Goal: Task Accomplishment & Management: Complete application form

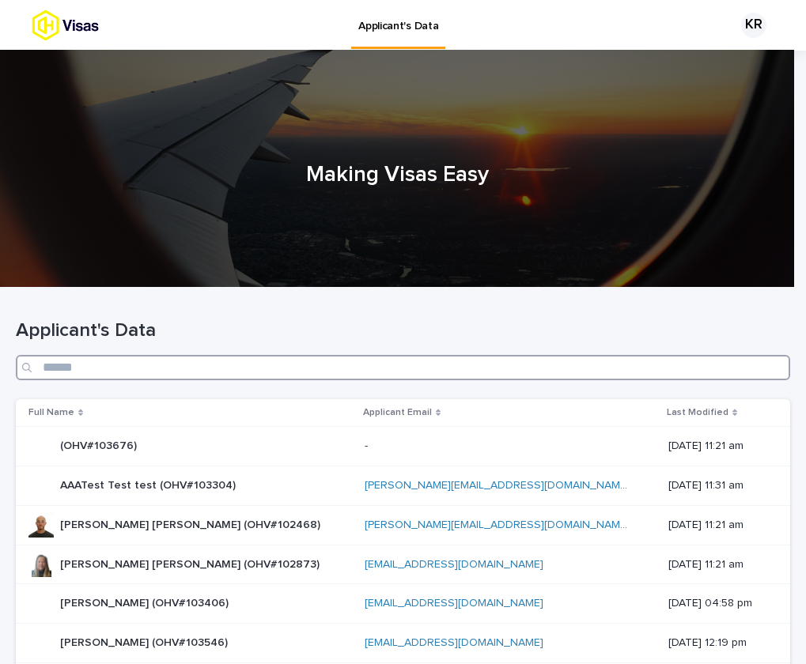
click at [445, 371] on input "Search" at bounding box center [403, 367] width 774 height 25
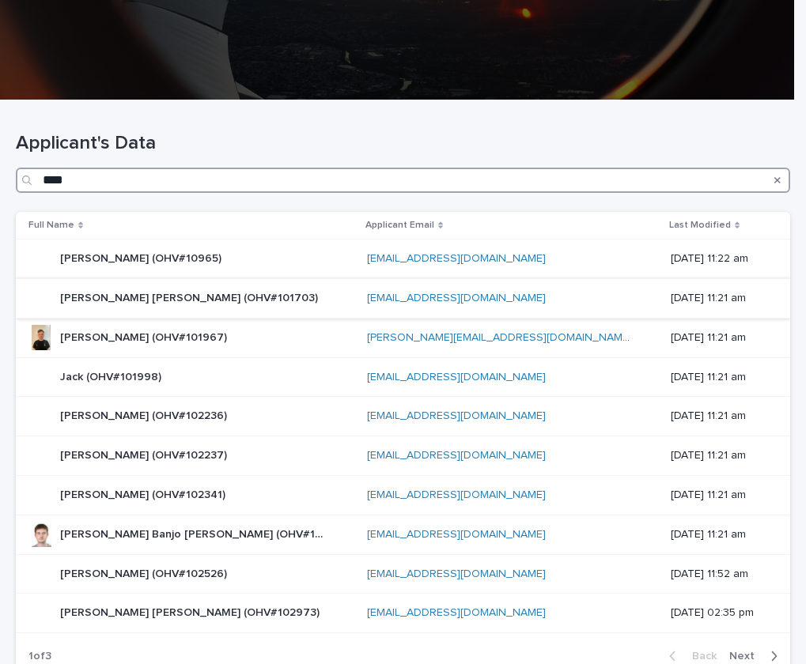
scroll to position [217, 0]
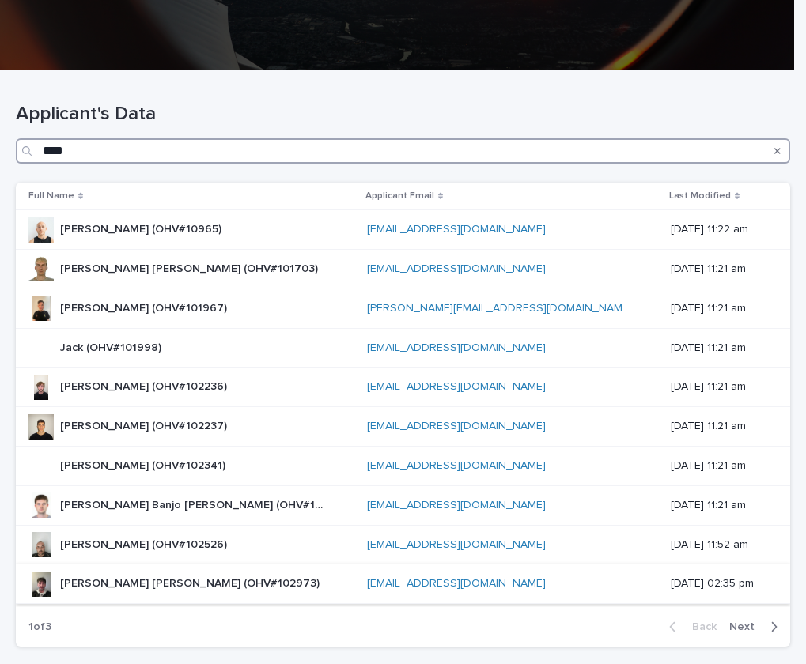
type input "****"
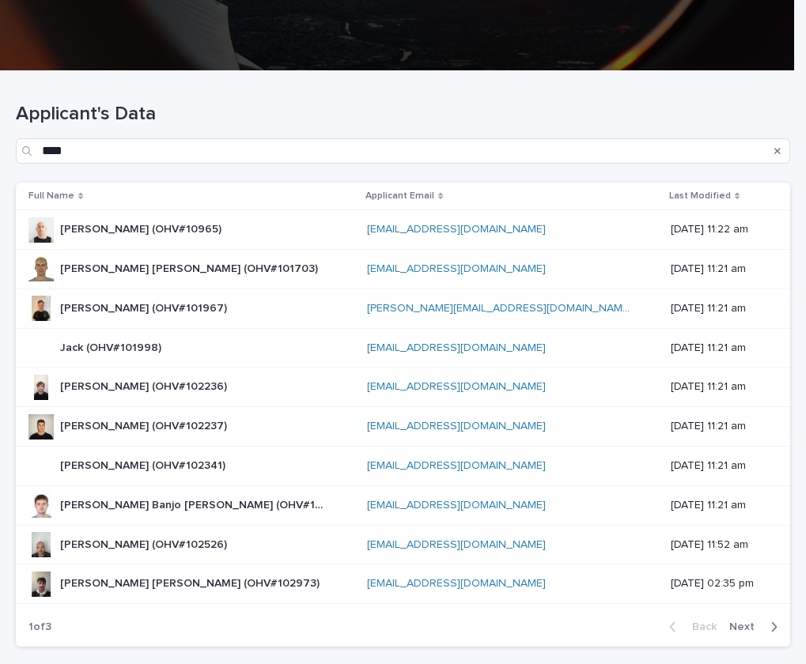
click at [244, 581] on p "Jack Symond Brewis-Lawes (OHV#102973)" at bounding box center [191, 582] width 262 height 17
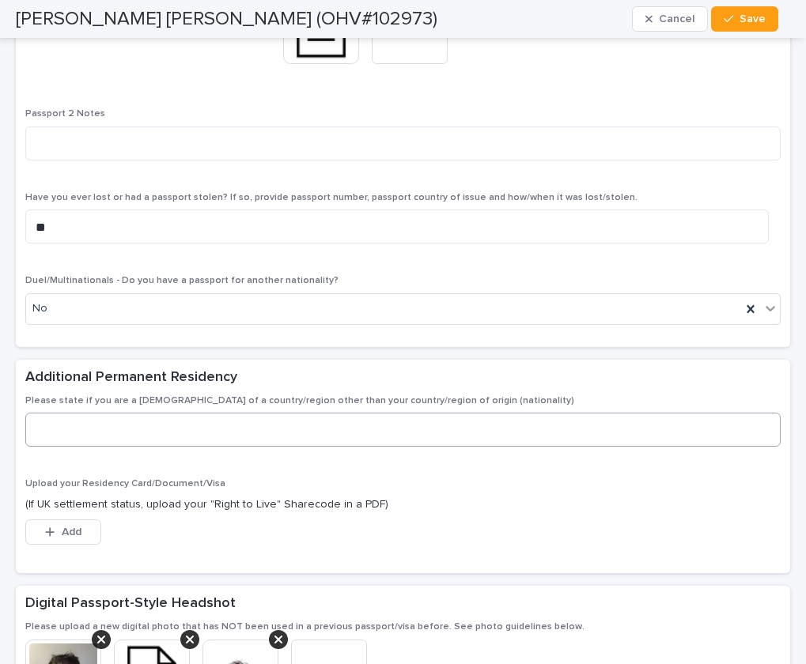
scroll to position [2278, 0]
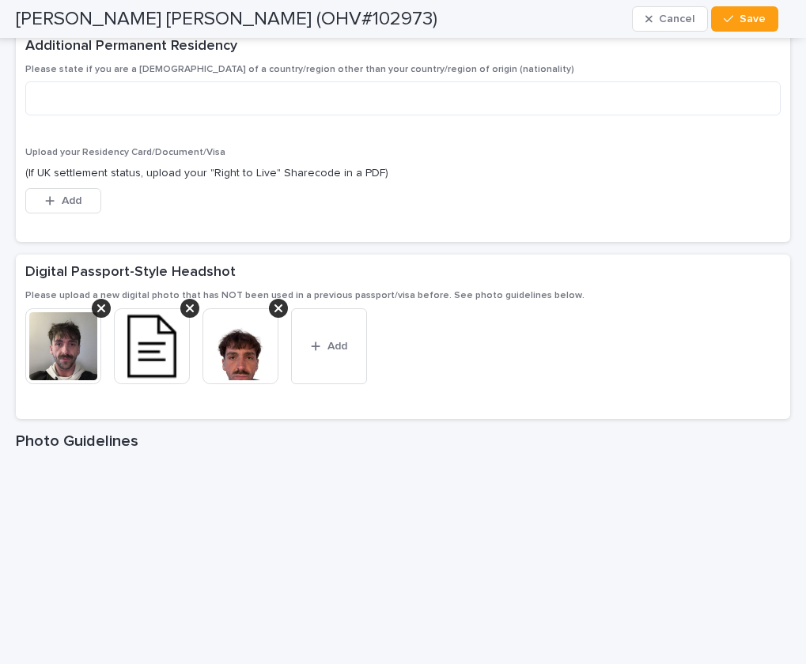
click at [225, 353] on img at bounding box center [240, 346] width 76 height 76
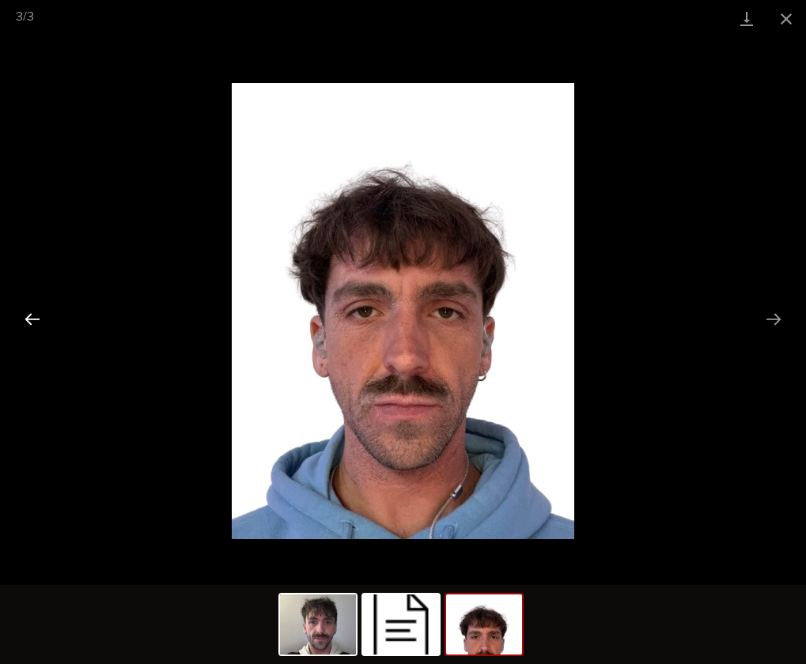
click at [22, 326] on button "Previous slide" at bounding box center [32, 319] width 33 height 31
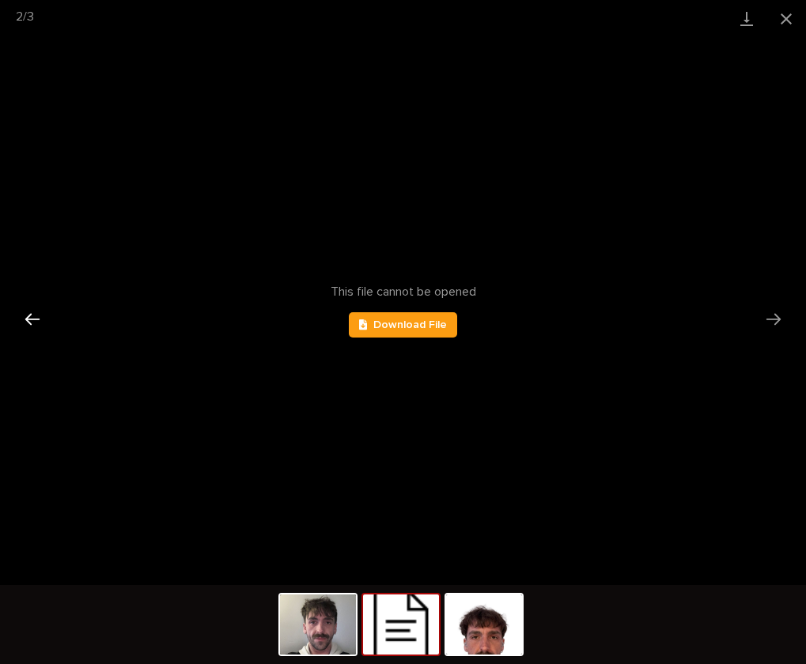
click at [29, 323] on button "Previous slide" at bounding box center [32, 319] width 33 height 31
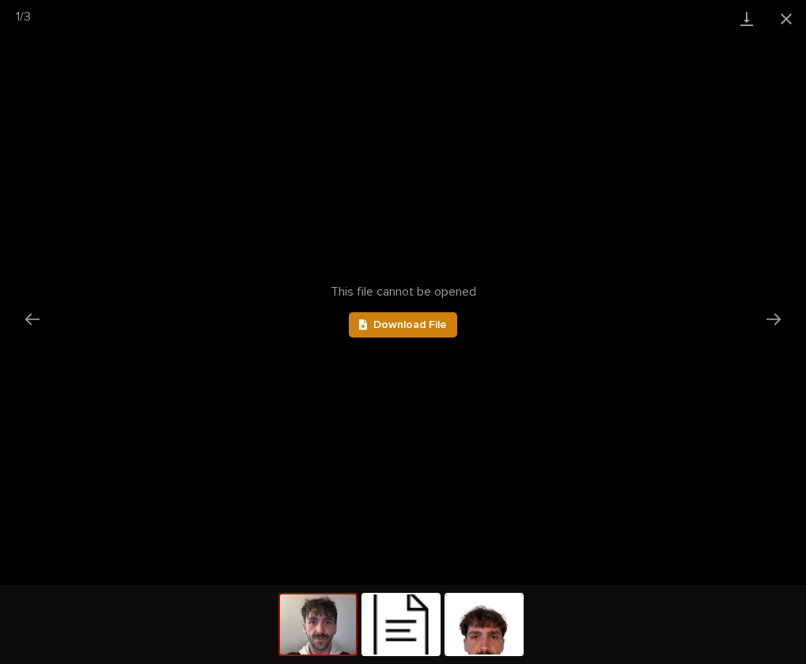
click at [426, 325] on span "Download File" at bounding box center [410, 324] width 74 height 11
click at [774, 322] on button "Next slide" at bounding box center [773, 319] width 33 height 31
click at [440, 327] on span "Download File" at bounding box center [410, 324] width 74 height 11
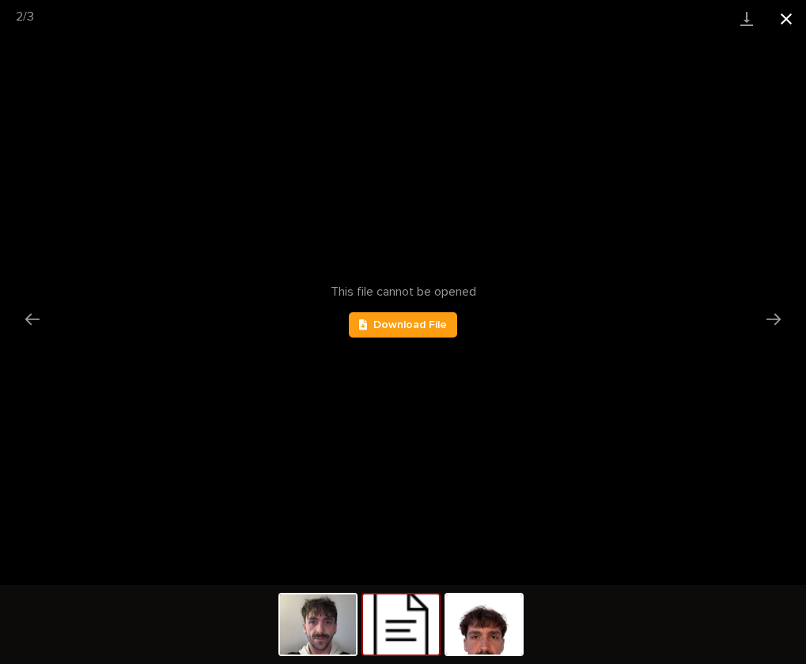
click at [781, 19] on button "Close gallery" at bounding box center [786, 18] width 40 height 37
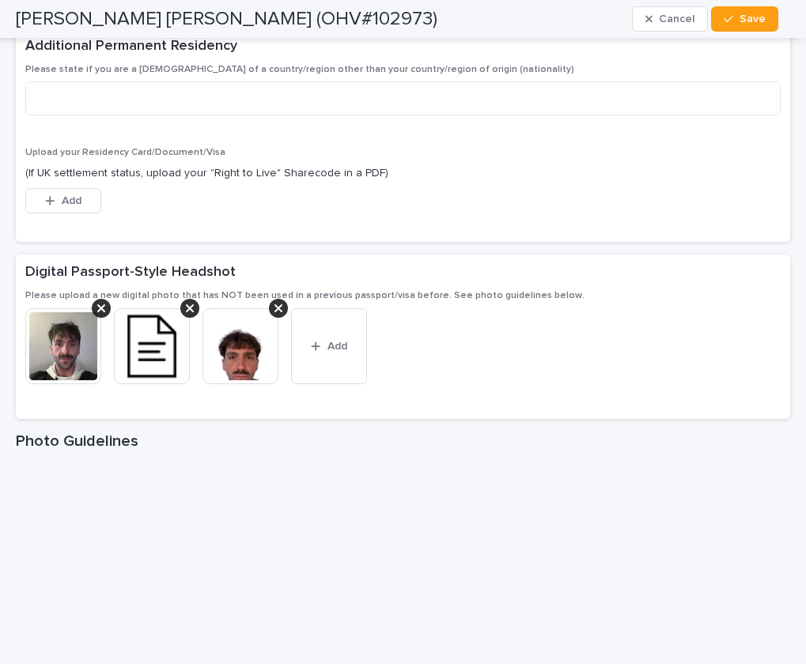
click at [86, 356] on img at bounding box center [63, 346] width 76 height 76
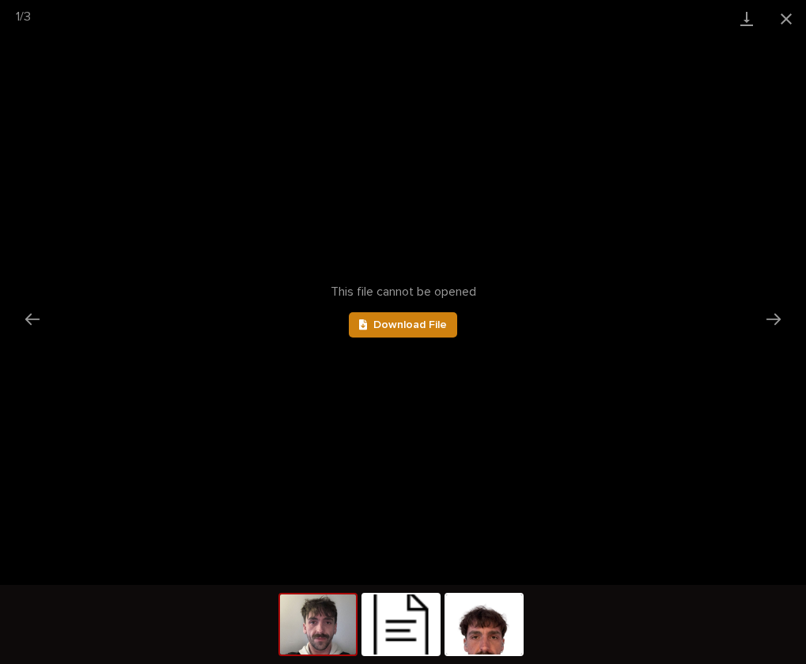
click at [413, 315] on link "Download File" at bounding box center [403, 324] width 109 height 25
click at [776, 24] on button "Close gallery" at bounding box center [786, 18] width 40 height 37
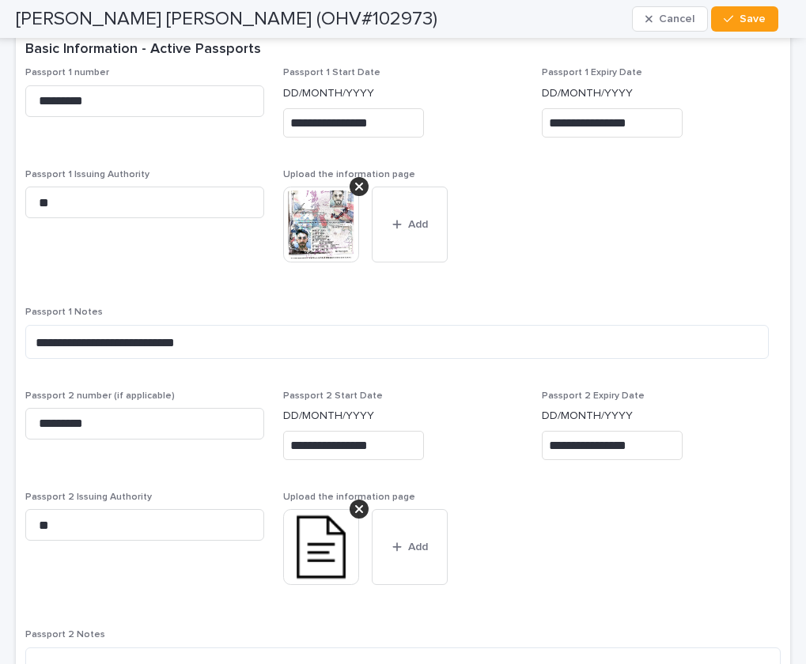
scroll to position [1431, 0]
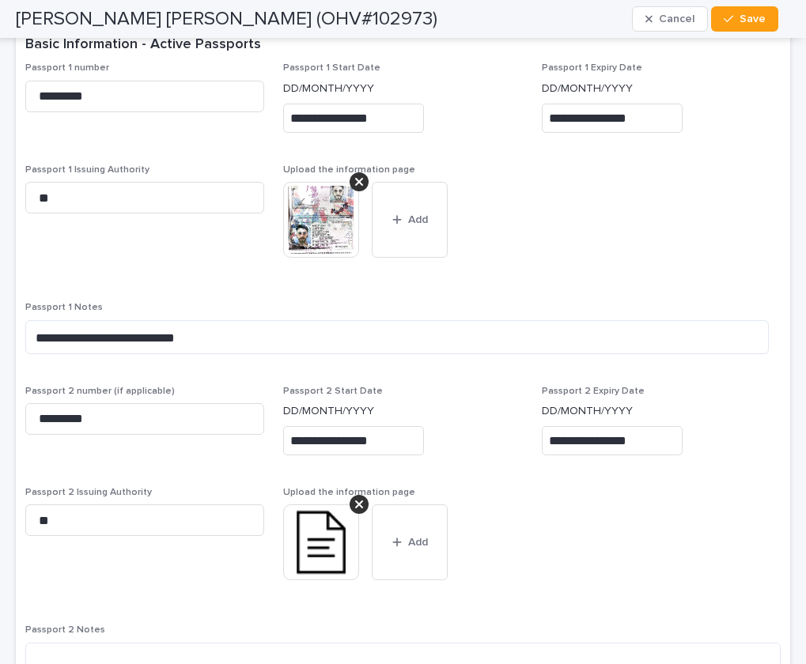
click at [304, 559] on img at bounding box center [321, 542] width 76 height 76
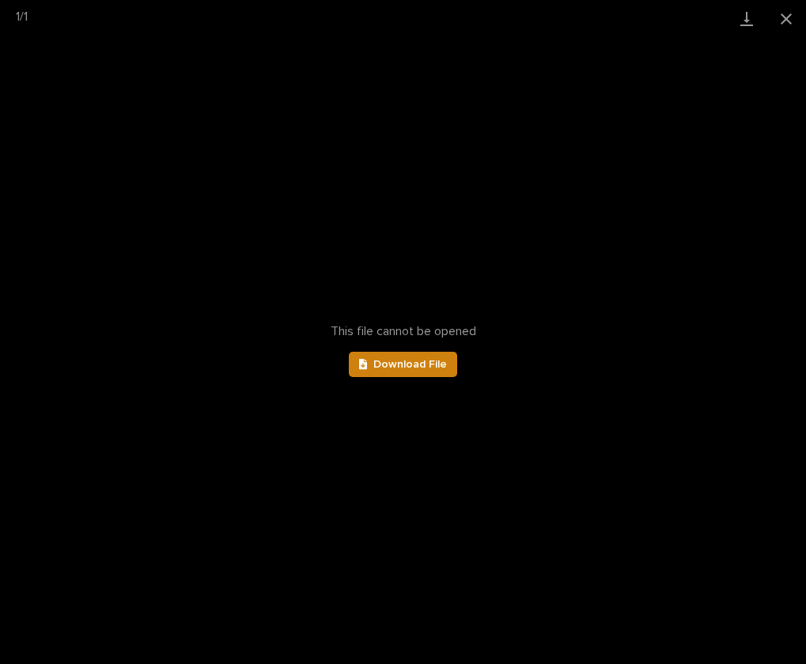
click at [385, 359] on span "Download File" at bounding box center [410, 364] width 74 height 11
click at [783, 22] on button "Close gallery" at bounding box center [786, 18] width 40 height 37
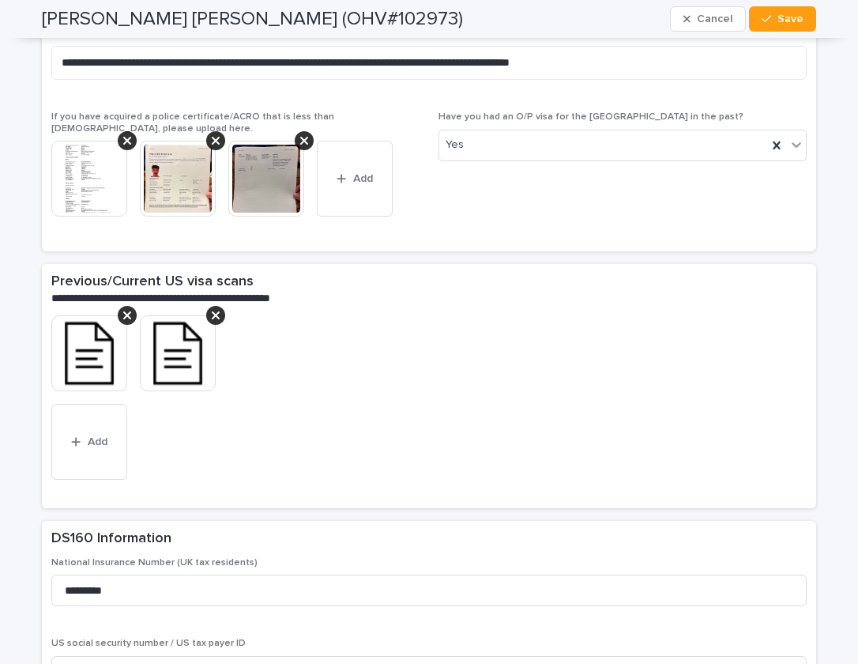
scroll to position [3986, 0]
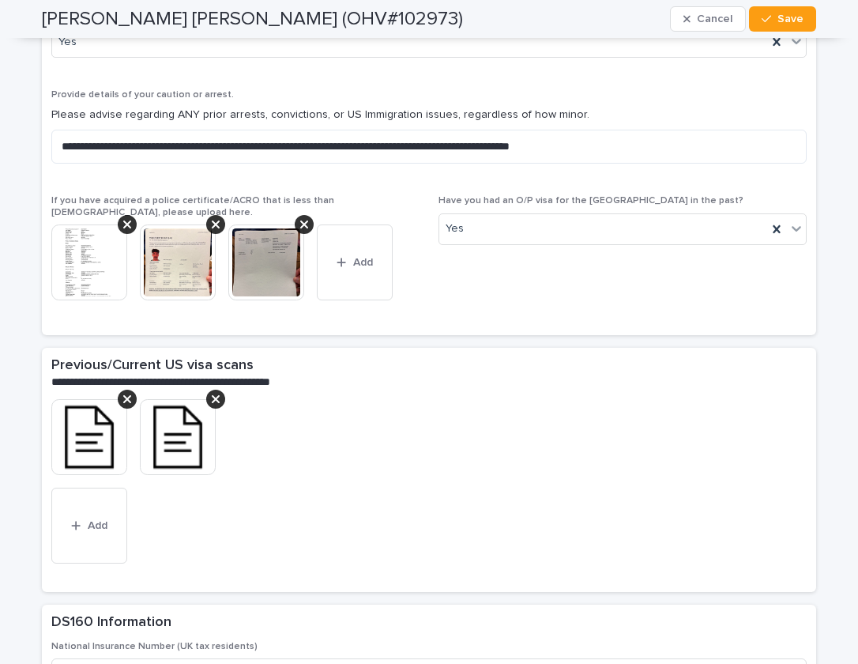
click at [80, 417] on img at bounding box center [89, 437] width 76 height 76
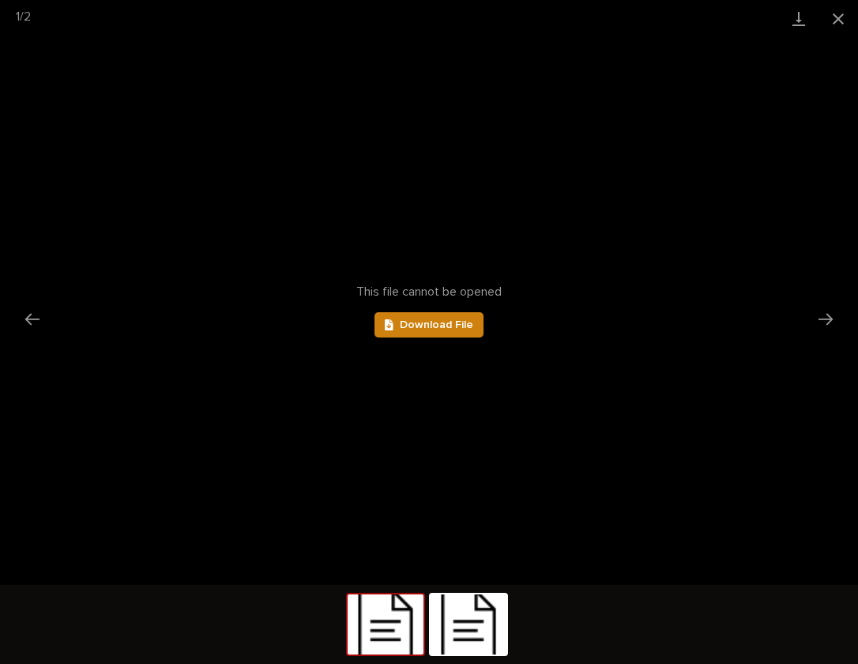
scroll to position [0, 0]
click at [451, 316] on link "Download File" at bounding box center [429, 324] width 109 height 25
click at [805, 319] on button "Next slide" at bounding box center [825, 319] width 33 height 31
click at [407, 317] on link "Download File" at bounding box center [429, 324] width 109 height 25
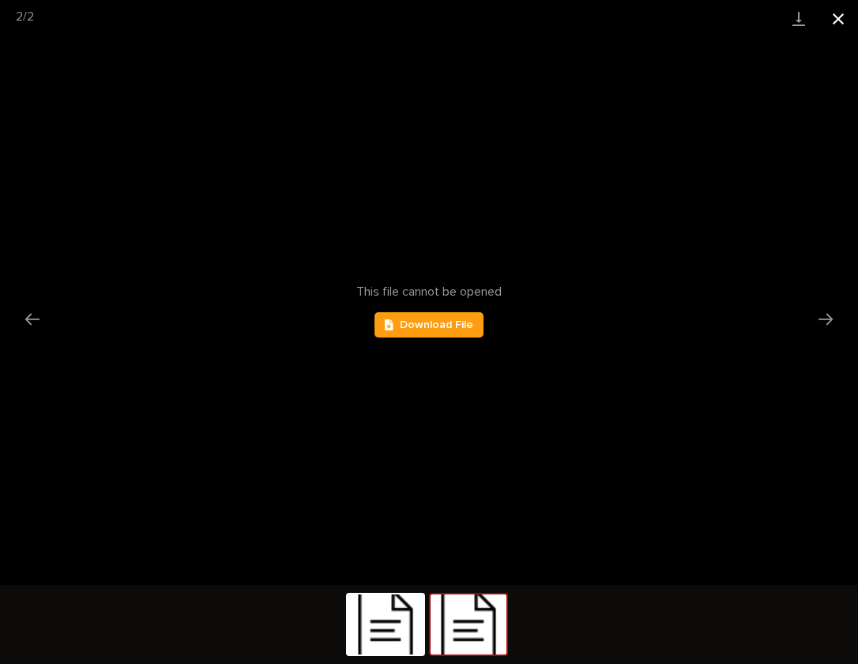
click at [805, 28] on button "Close gallery" at bounding box center [839, 18] width 40 height 37
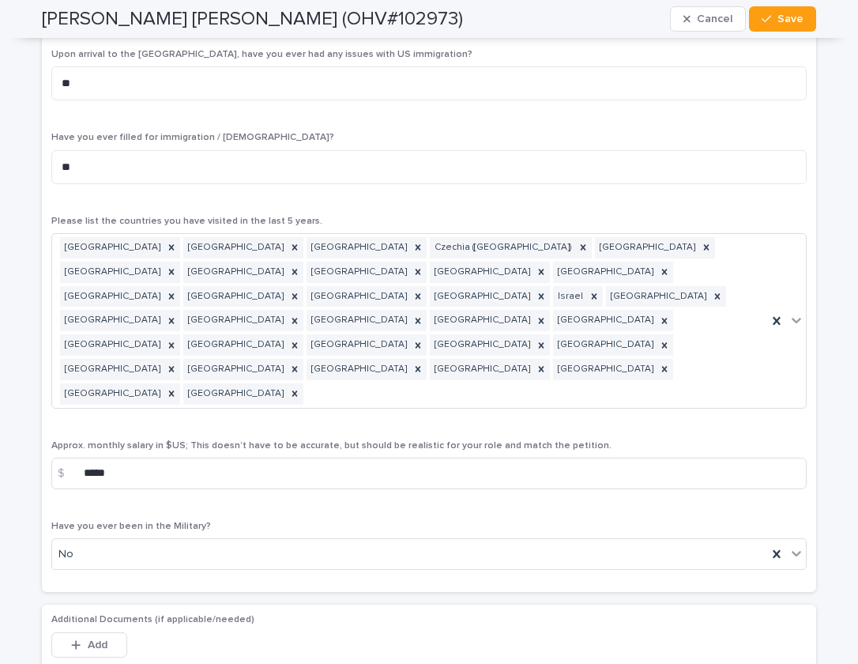
scroll to position [6922, 0]
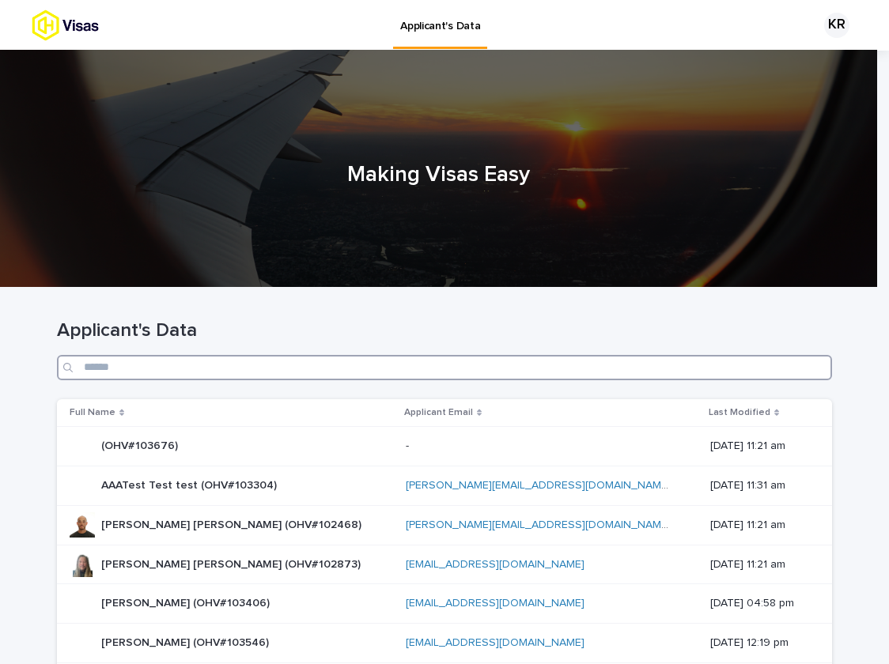
click at [595, 363] on input "Search" at bounding box center [444, 367] width 775 height 25
type input "*"
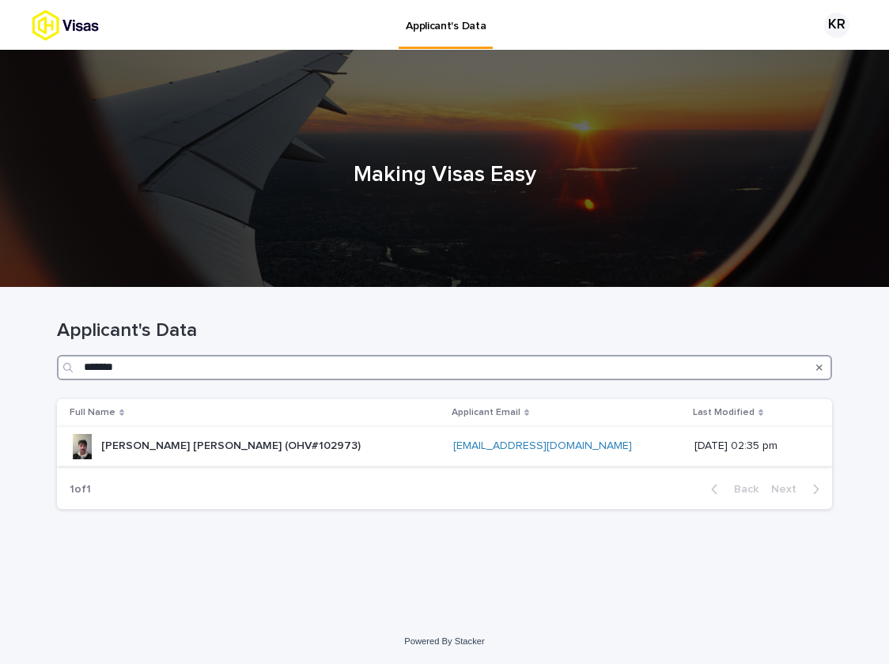
type input "*******"
click at [208, 453] on div "Jack Symond Brewis-Lawes (OHV#102973) Jack Symond Brewis-Lawes (OHV#102973)" at bounding box center [230, 446] width 259 height 26
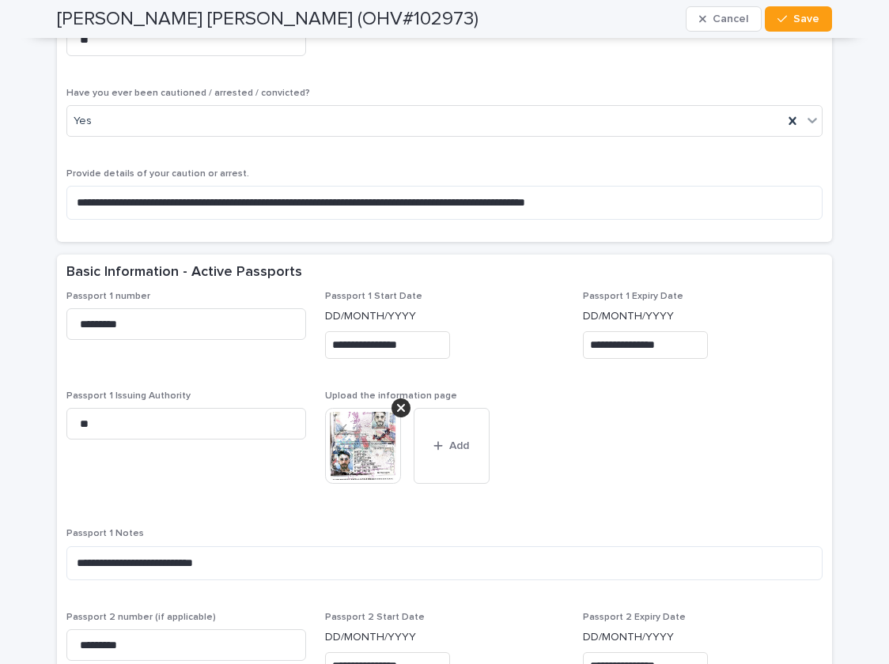
scroll to position [1099, 0]
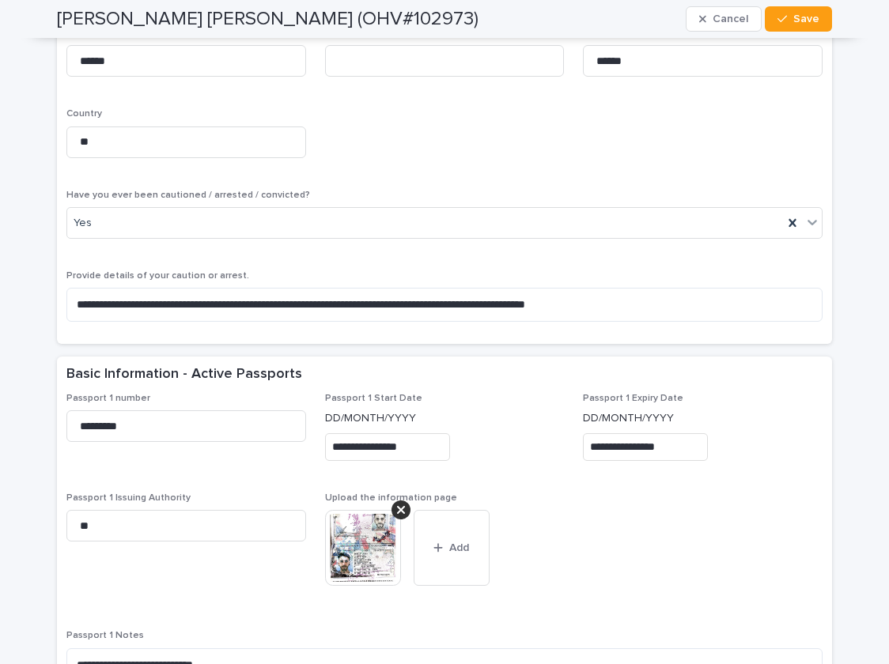
click at [364, 536] on img at bounding box center [363, 548] width 76 height 76
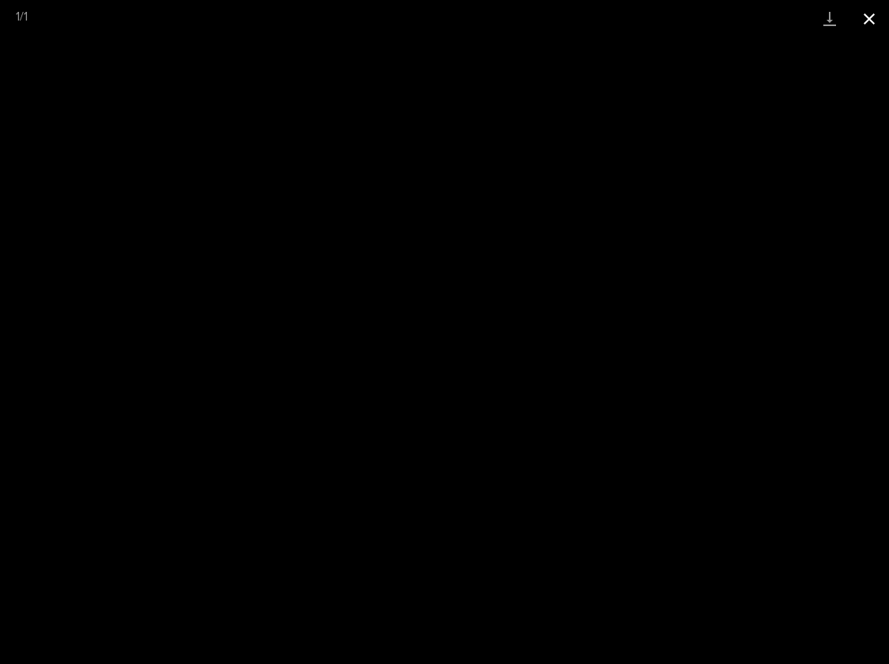
click at [873, 21] on button "Close gallery" at bounding box center [869, 18] width 40 height 37
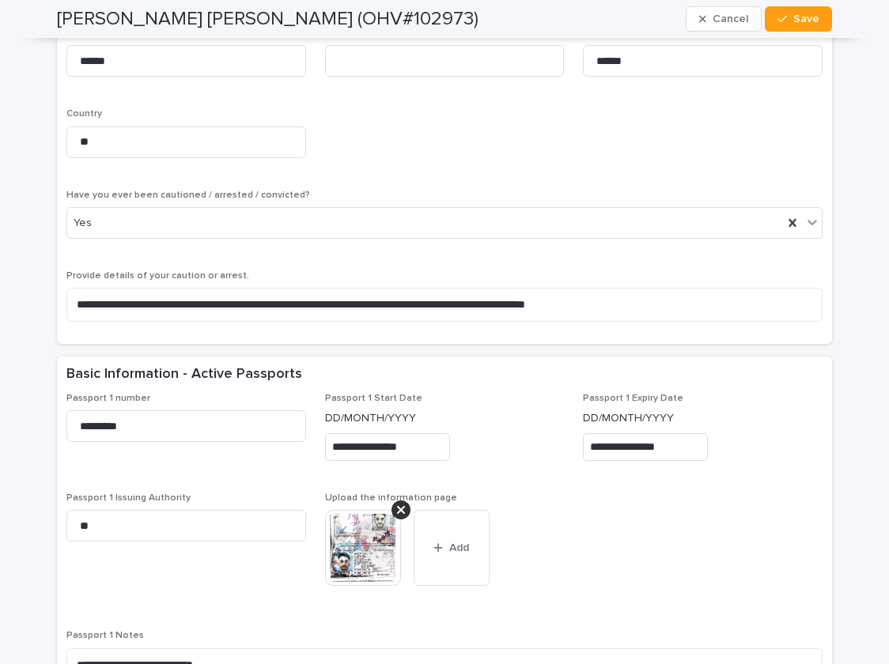
click at [327, 545] on img at bounding box center [363, 548] width 76 height 76
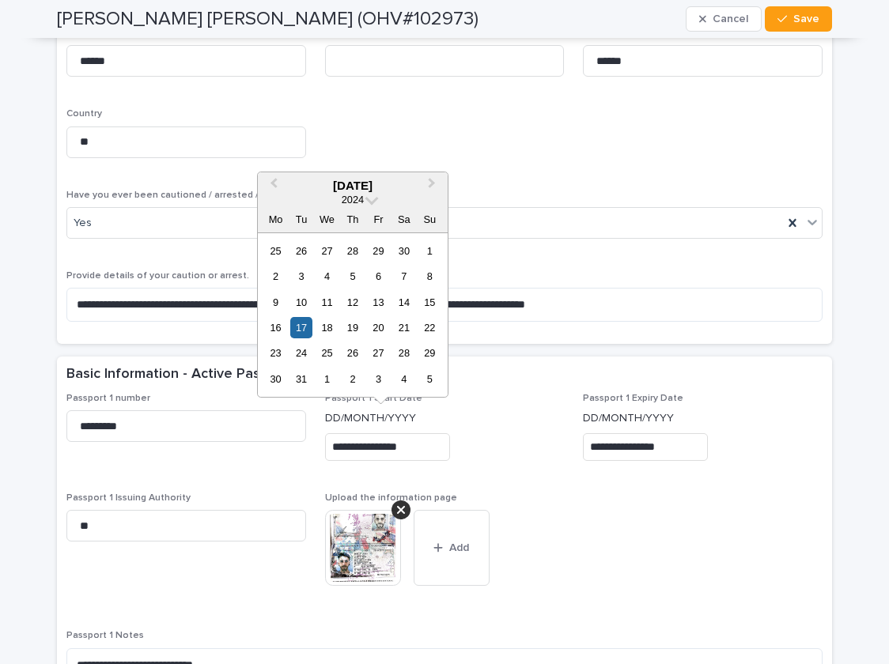
click at [366, 442] on input "**********" at bounding box center [387, 447] width 125 height 28
click at [370, 202] on span at bounding box center [371, 197] width 13 height 13
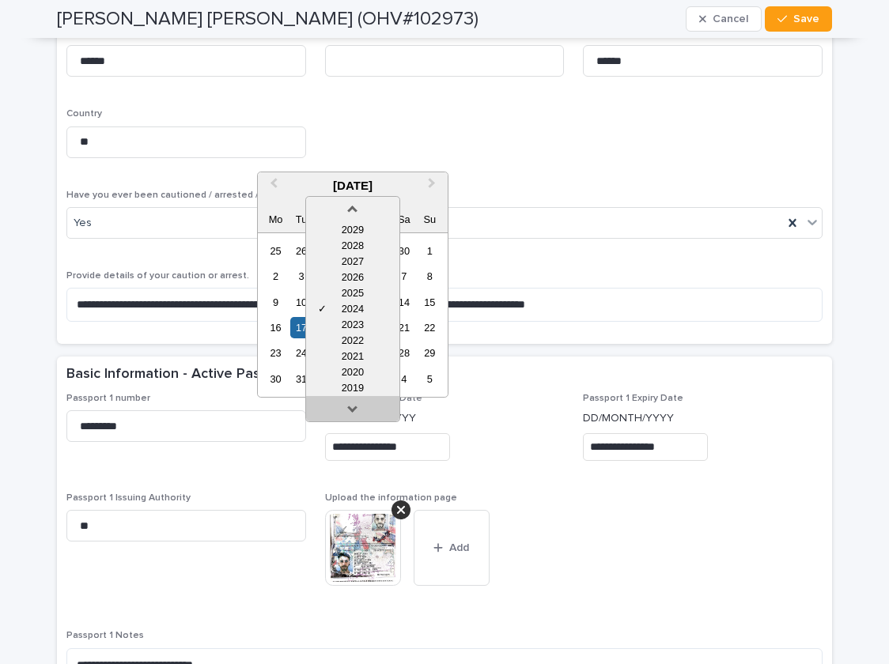
click at [359, 410] on link at bounding box center [352, 411] width 25 height 25
click at [361, 388] on div "2018" at bounding box center [352, 388] width 93 height 16
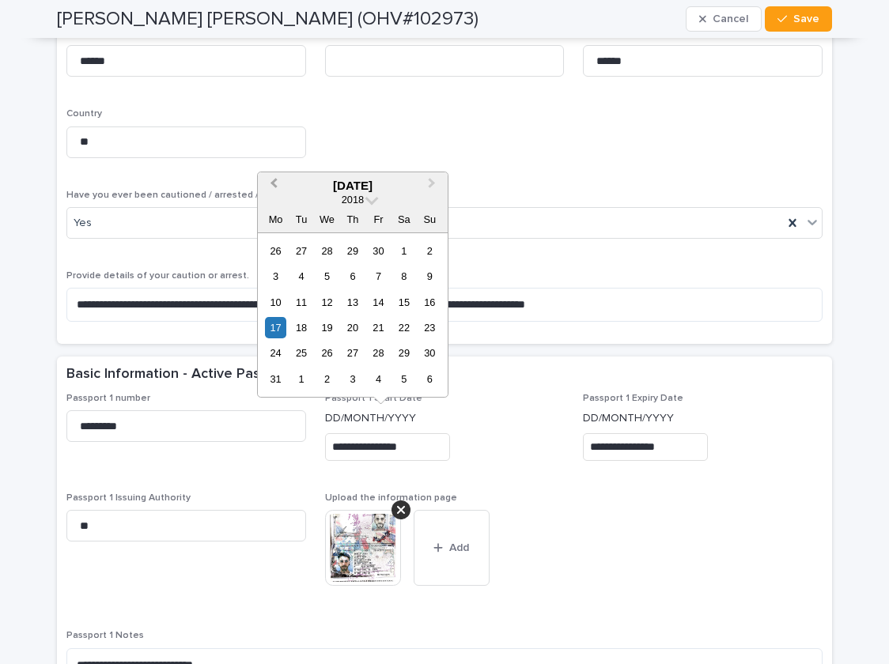
click at [278, 186] on button "Previous Month" at bounding box center [271, 186] width 25 height 25
click at [277, 186] on button "Previous Month" at bounding box center [271, 186] width 25 height 25
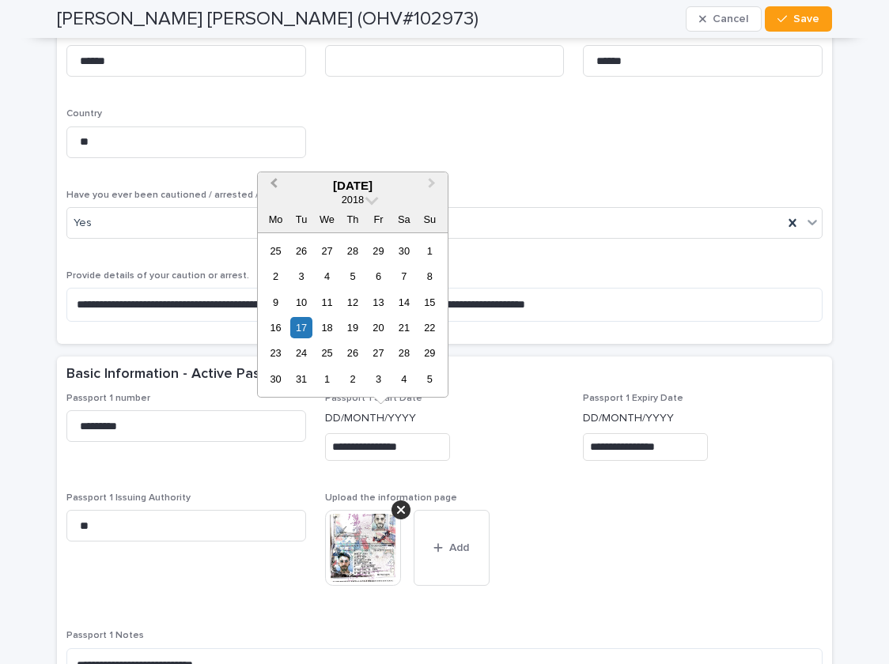
click at [277, 186] on button "Previous Month" at bounding box center [271, 186] width 25 height 25
click at [274, 191] on button "Previous Month" at bounding box center [271, 186] width 25 height 25
click at [349, 304] on div "17" at bounding box center [351, 302] width 21 height 21
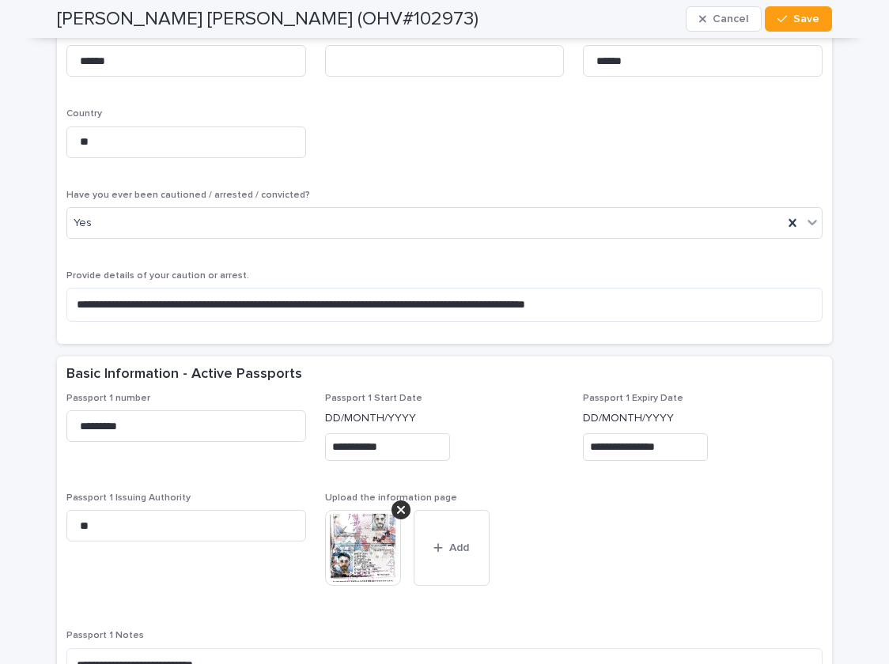
type input "**********"
click at [355, 534] on img at bounding box center [363, 548] width 76 height 76
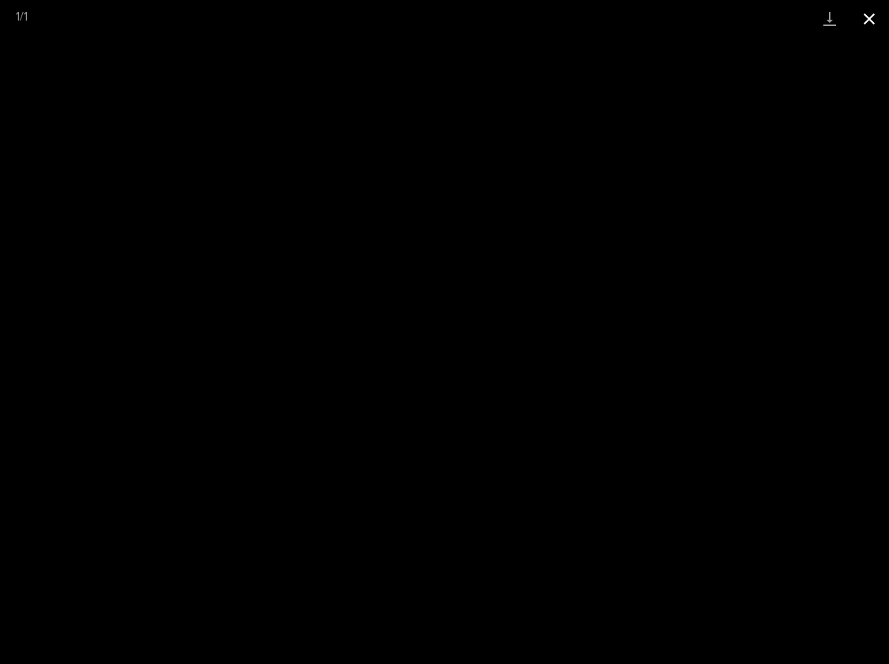
click at [873, 21] on button "Close gallery" at bounding box center [869, 18] width 40 height 37
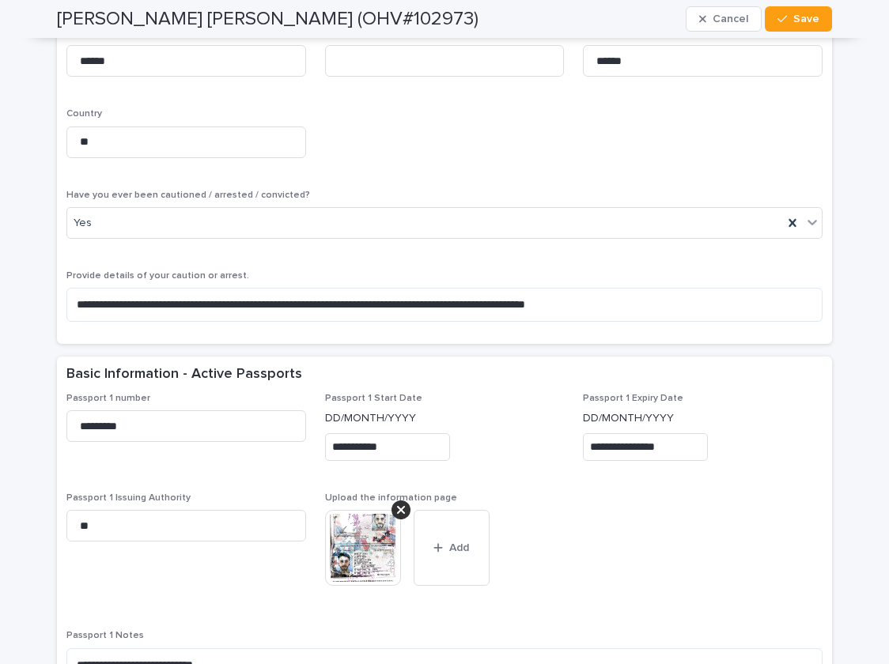
click at [625, 433] on input "**********" at bounding box center [645, 447] width 125 height 28
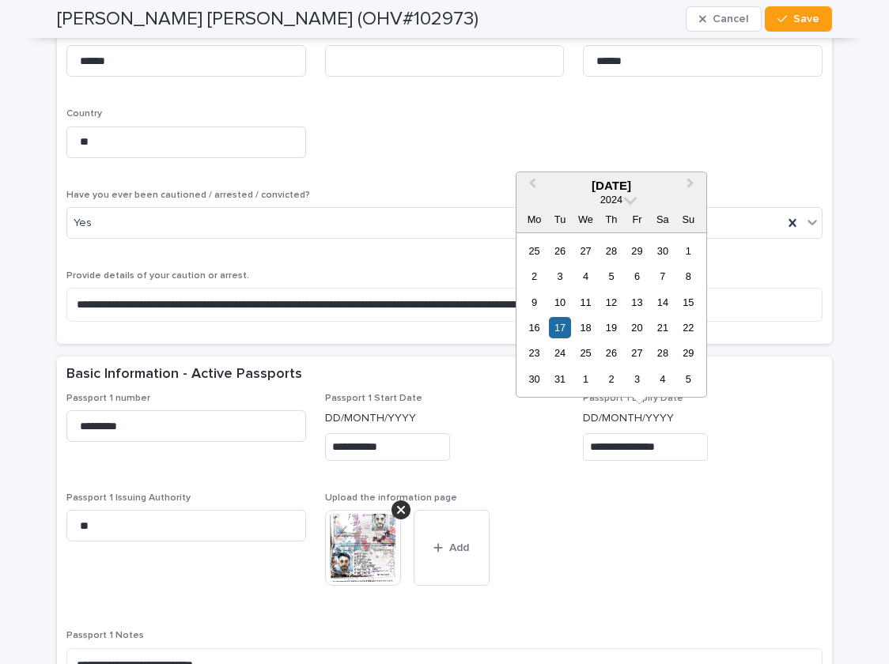
click at [634, 203] on div "2024" at bounding box center [611, 199] width 190 height 13
click at [633, 202] on div "2024" at bounding box center [611, 199] width 190 height 13
click at [629, 199] on span at bounding box center [630, 197] width 13 height 13
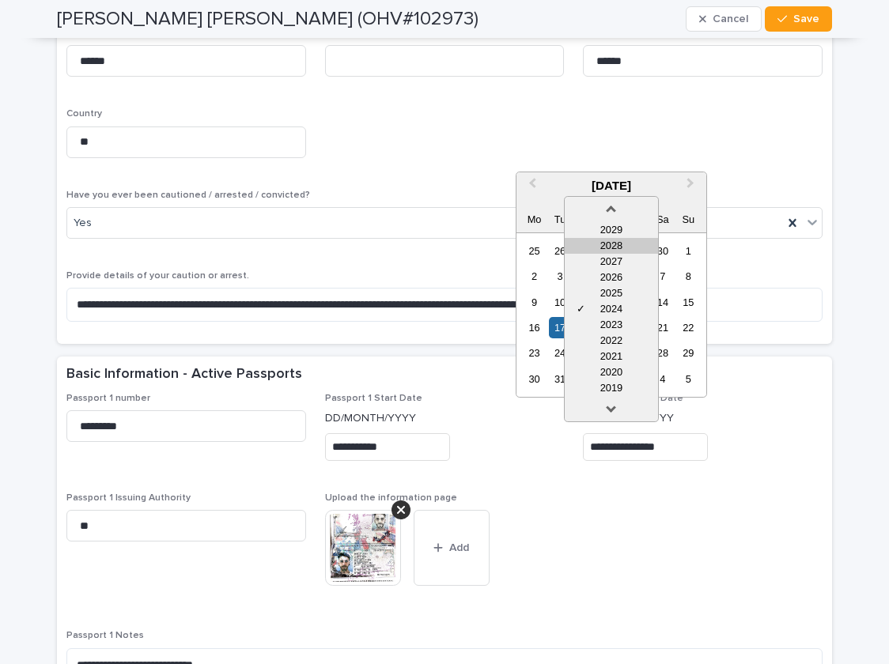
click at [619, 244] on div "2028" at bounding box center [610, 246] width 93 height 16
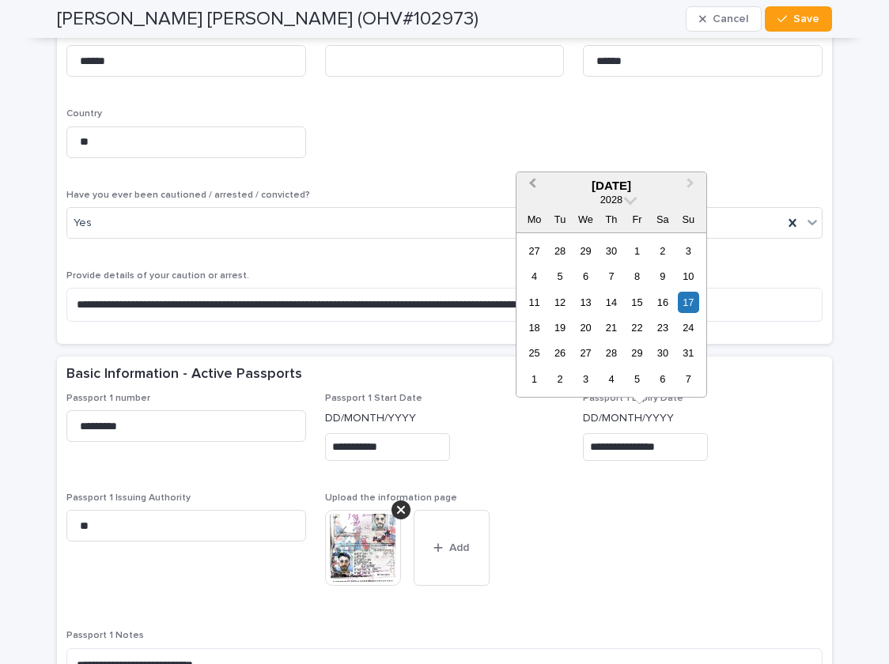
click at [526, 183] on button "Previous Month" at bounding box center [530, 186] width 25 height 25
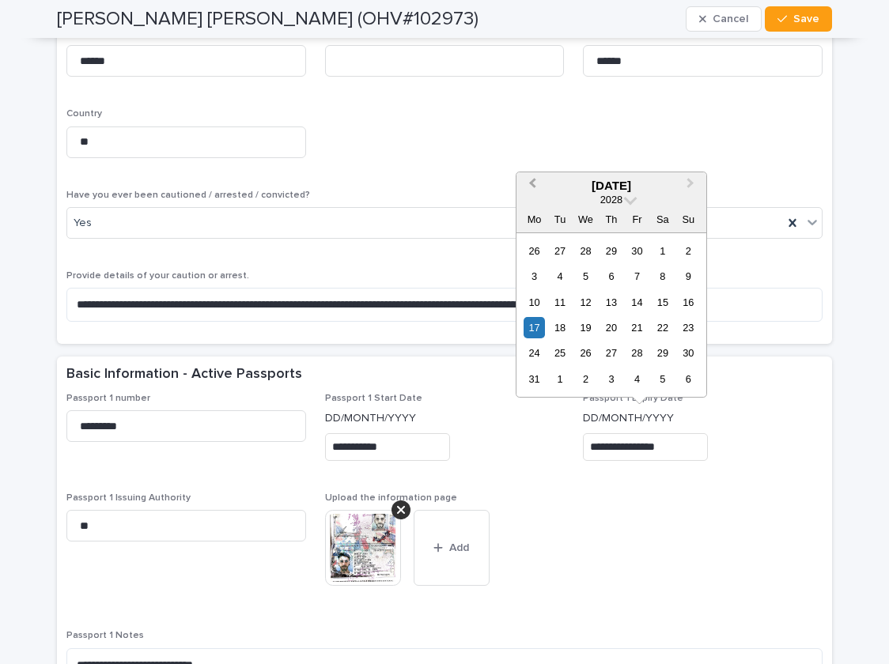
click at [526, 183] on button "Previous Month" at bounding box center [530, 186] width 25 height 25
click at [694, 180] on button "Next Month" at bounding box center [691, 186] width 25 height 25
click at [587, 304] on div "17" at bounding box center [585, 302] width 21 height 21
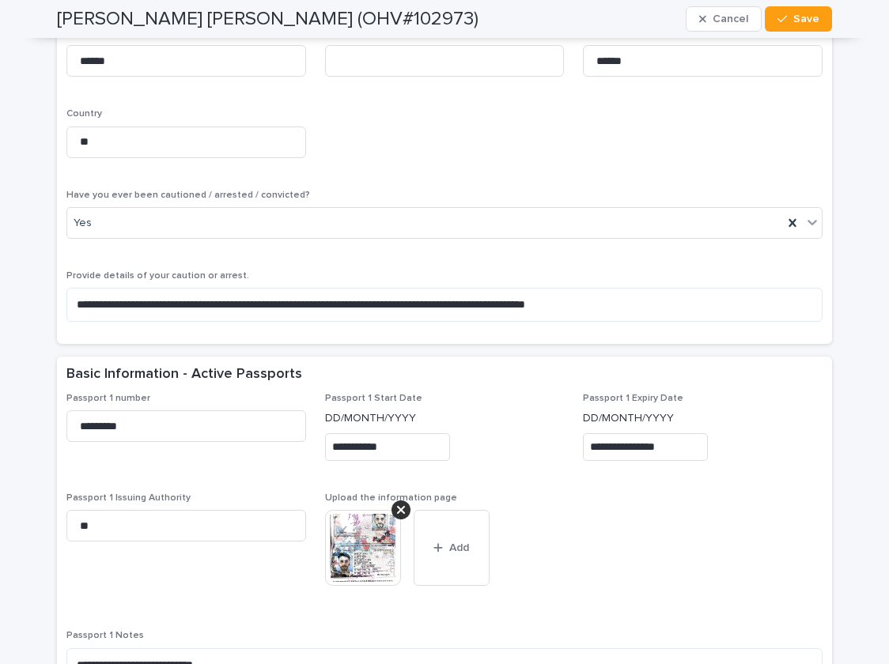
type input "**********"
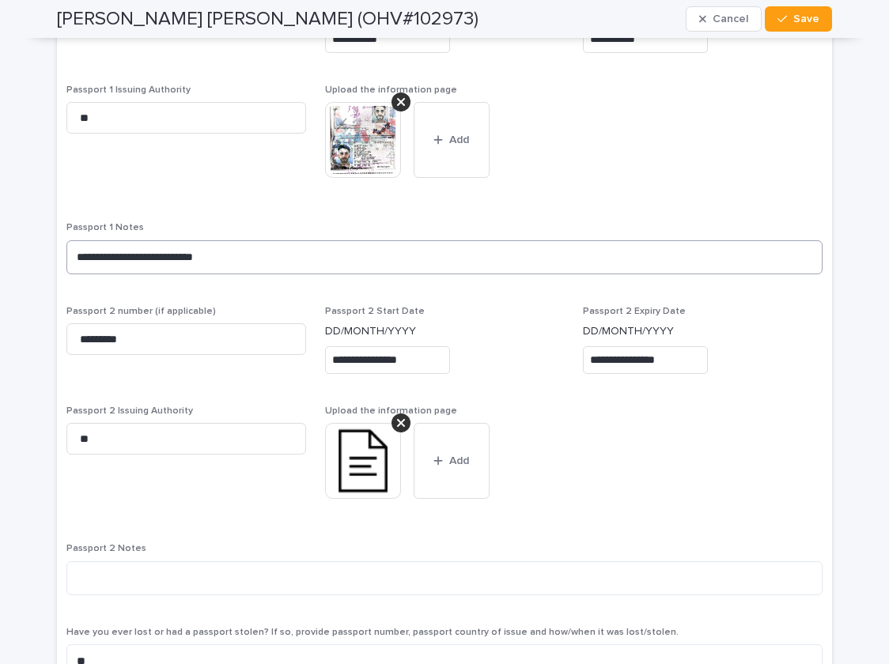
scroll to position [1636, 0]
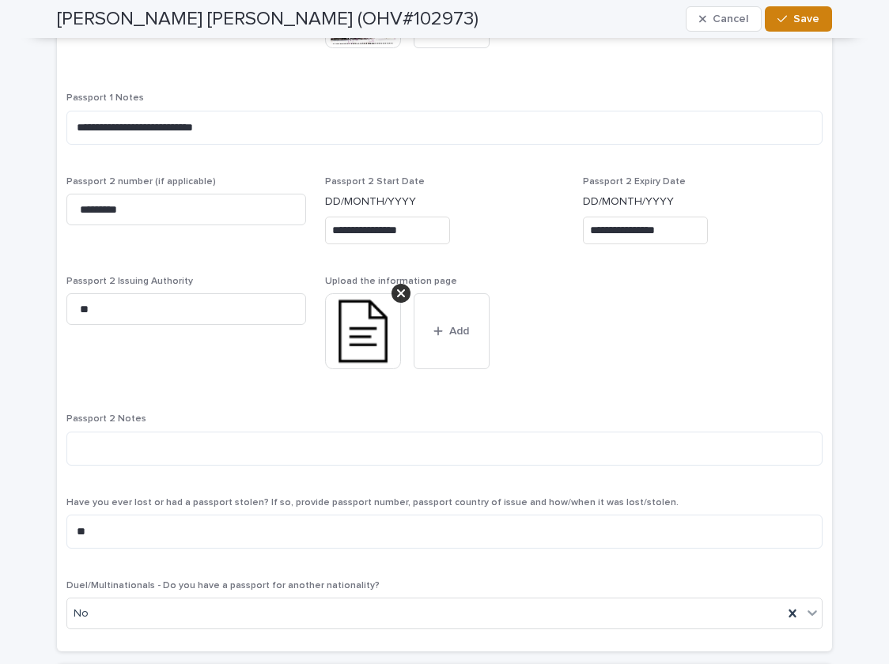
click at [795, 21] on span "Save" at bounding box center [806, 18] width 26 height 11
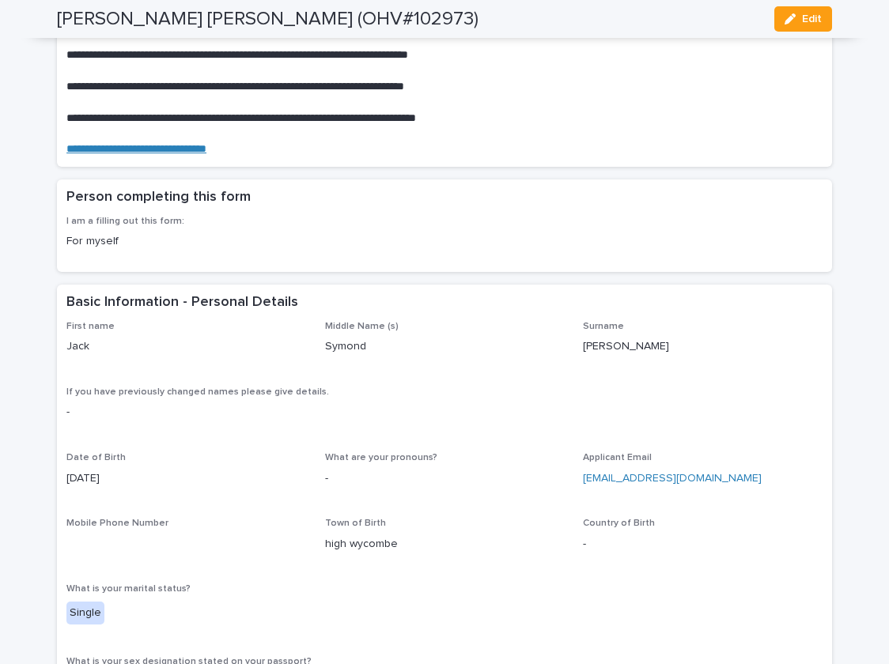
scroll to position [0, 0]
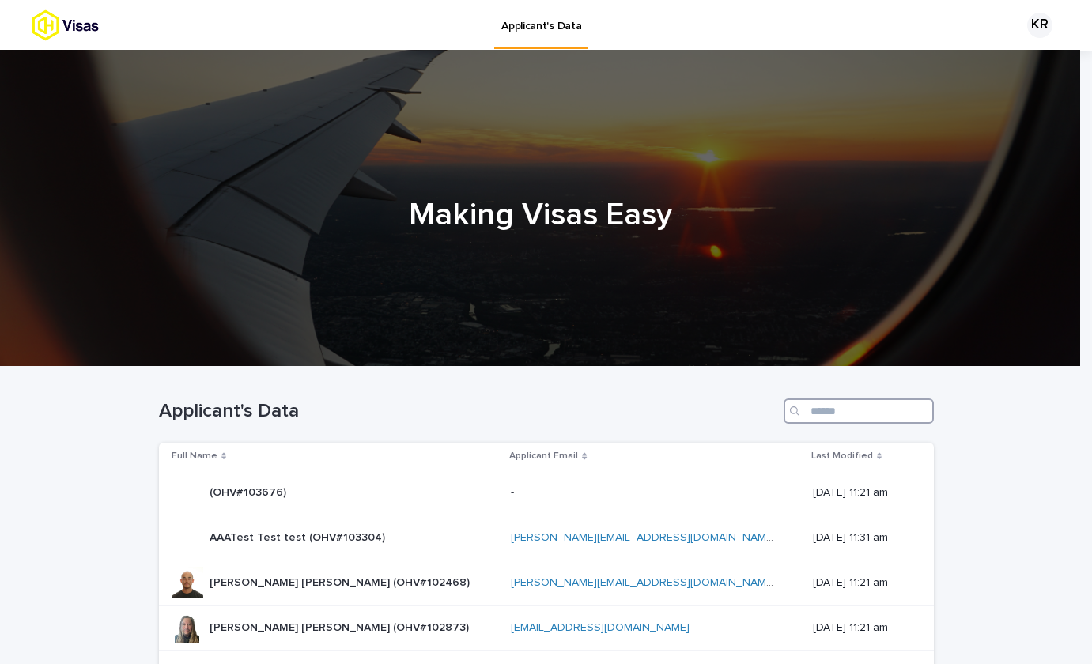
click at [901, 410] on input "Search" at bounding box center [858, 410] width 150 height 25
paste input "**********"
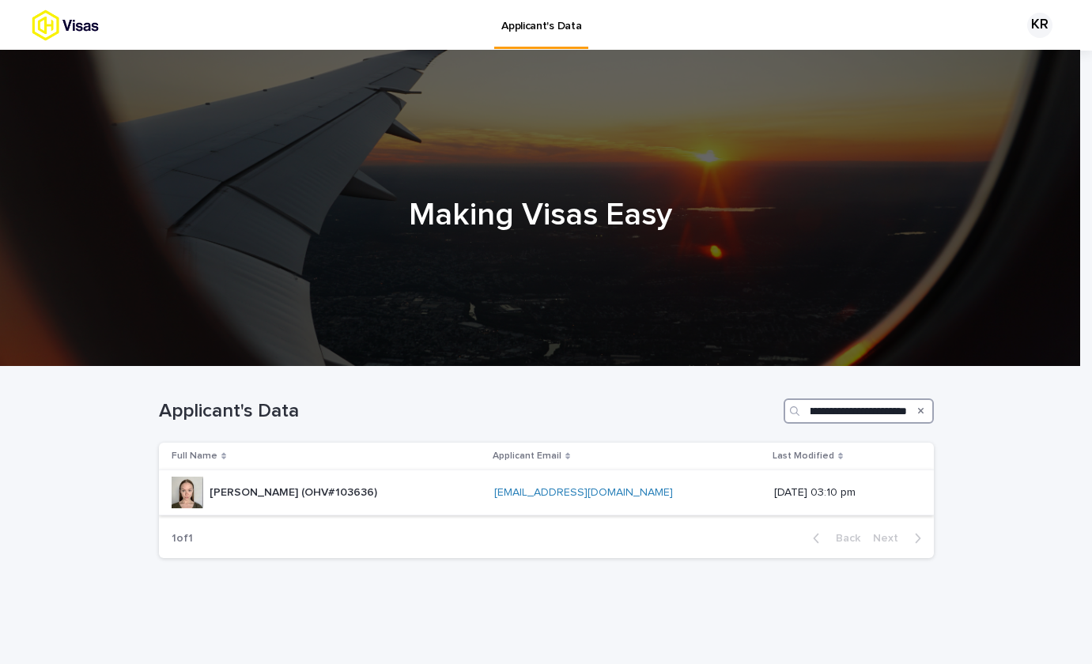
type input "**********"
click at [282, 497] on p "Molly Elizabeth Fletcher (OHV#103636)" at bounding box center [294, 491] width 171 height 17
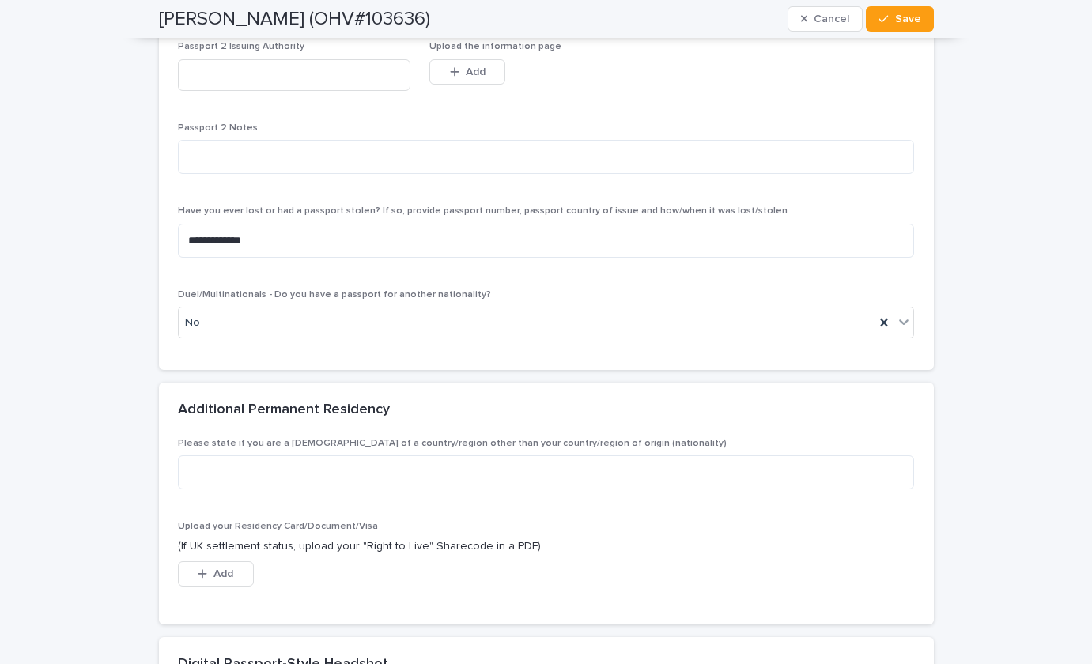
scroll to position [2235, 0]
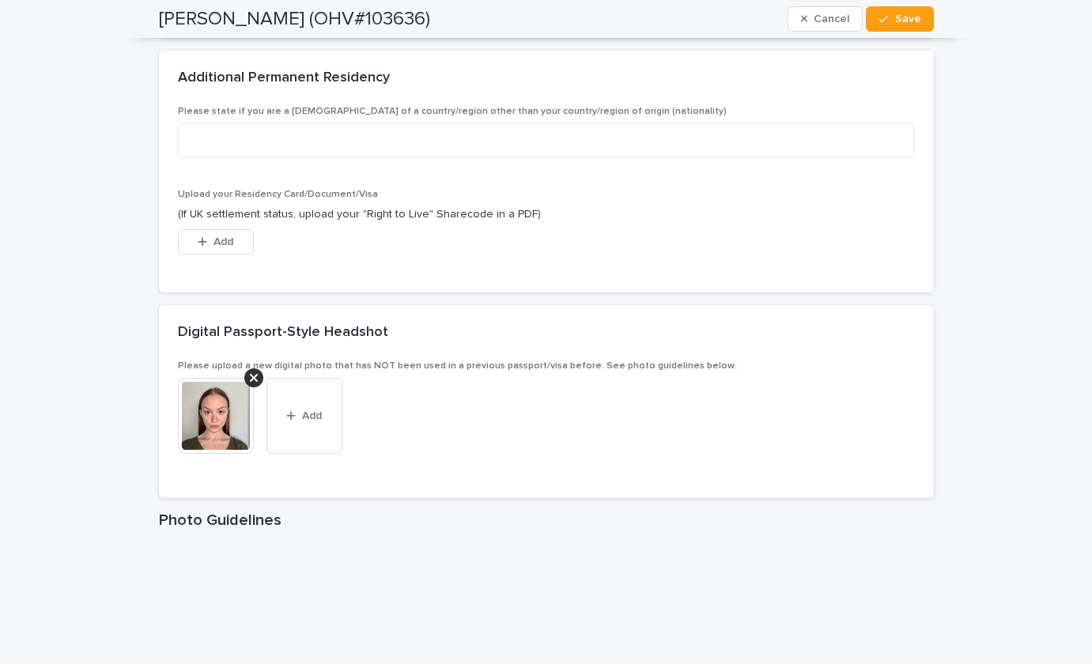
click at [188, 424] on img at bounding box center [216, 416] width 76 height 76
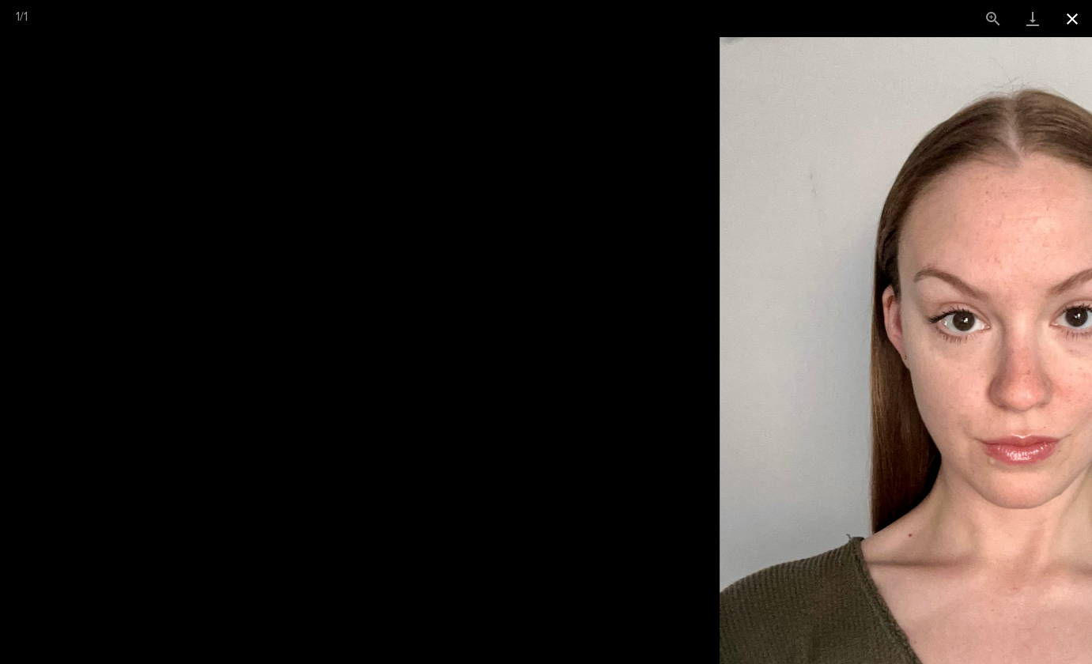
click at [1083, 18] on button "Close gallery" at bounding box center [1072, 18] width 40 height 37
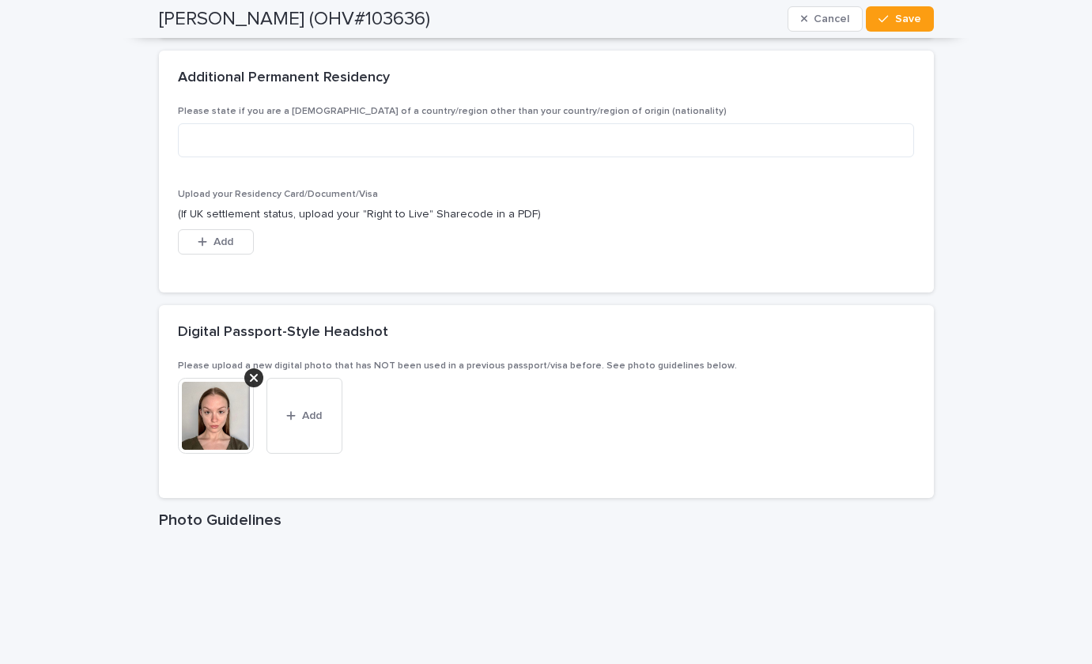
click at [707, 186] on div "Please state if you are a permanent resident of a country/region other than you…" at bounding box center [546, 190] width 737 height 168
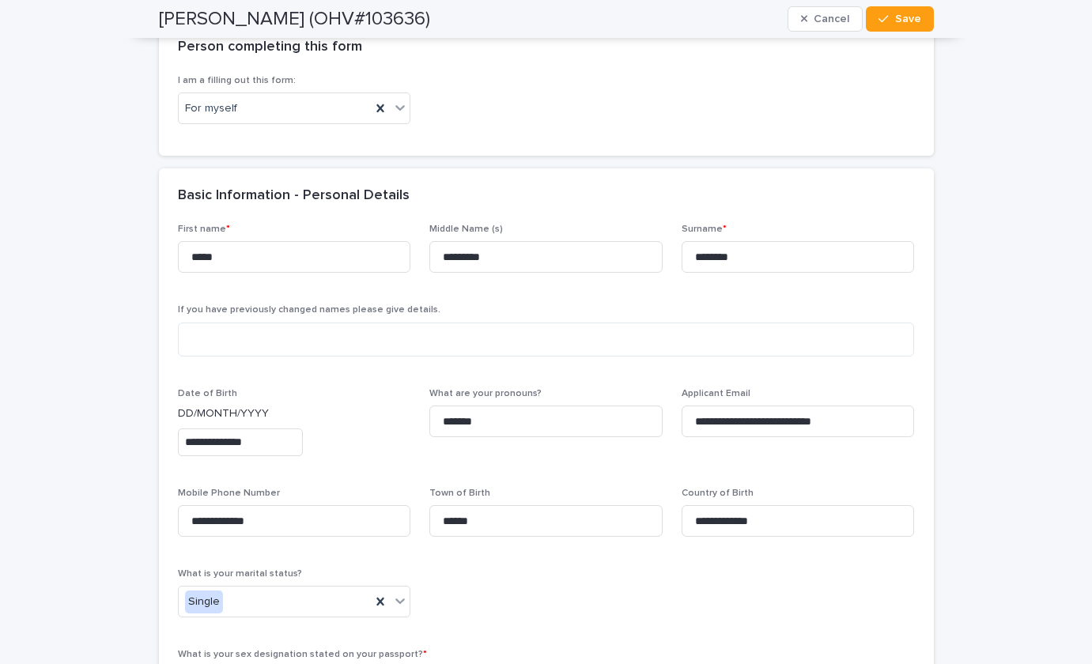
scroll to position [0, 0]
